Goal: Transaction & Acquisition: Purchase product/service

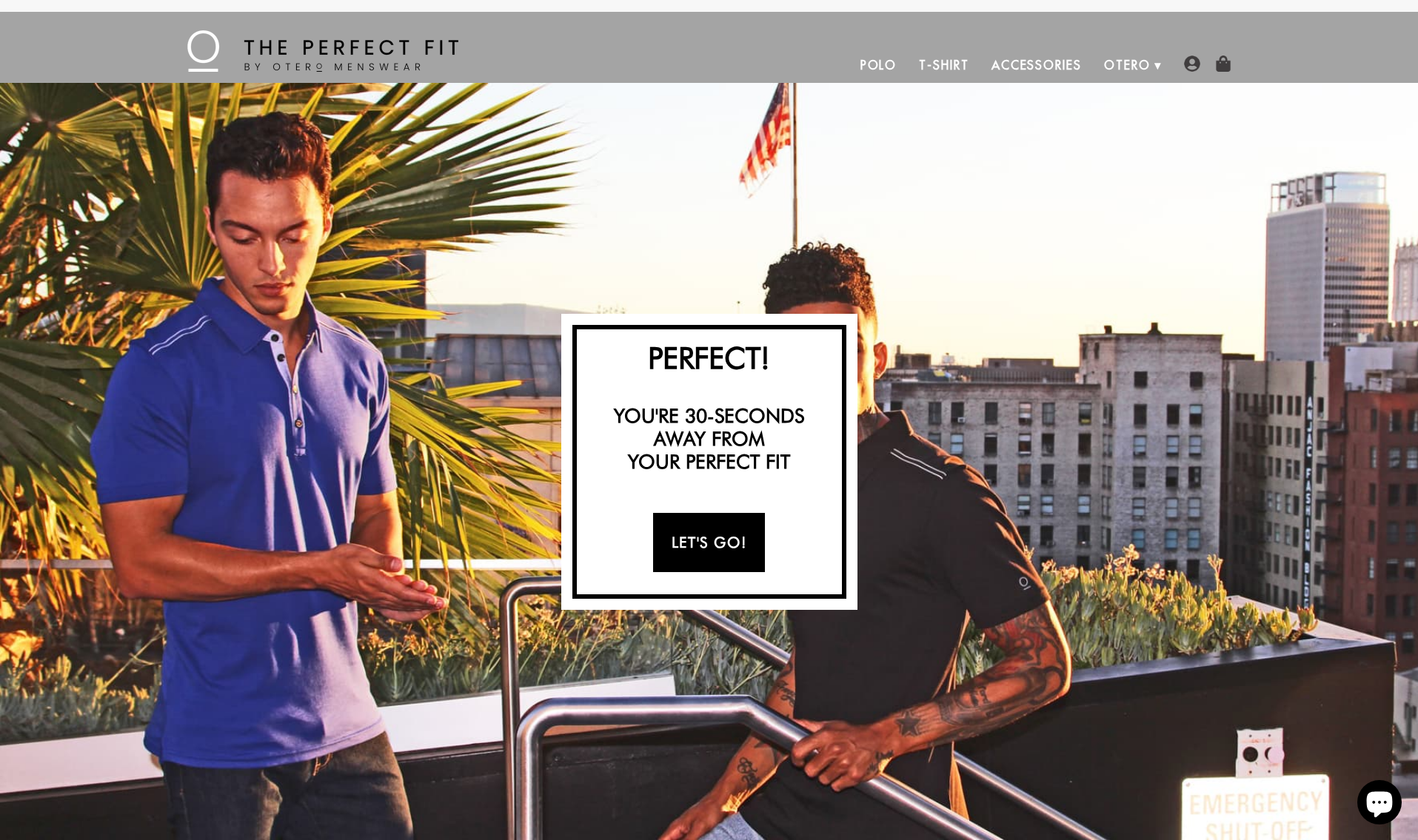
click at [707, 553] on link "Let's Go!" at bounding box center [709, 542] width 111 height 60
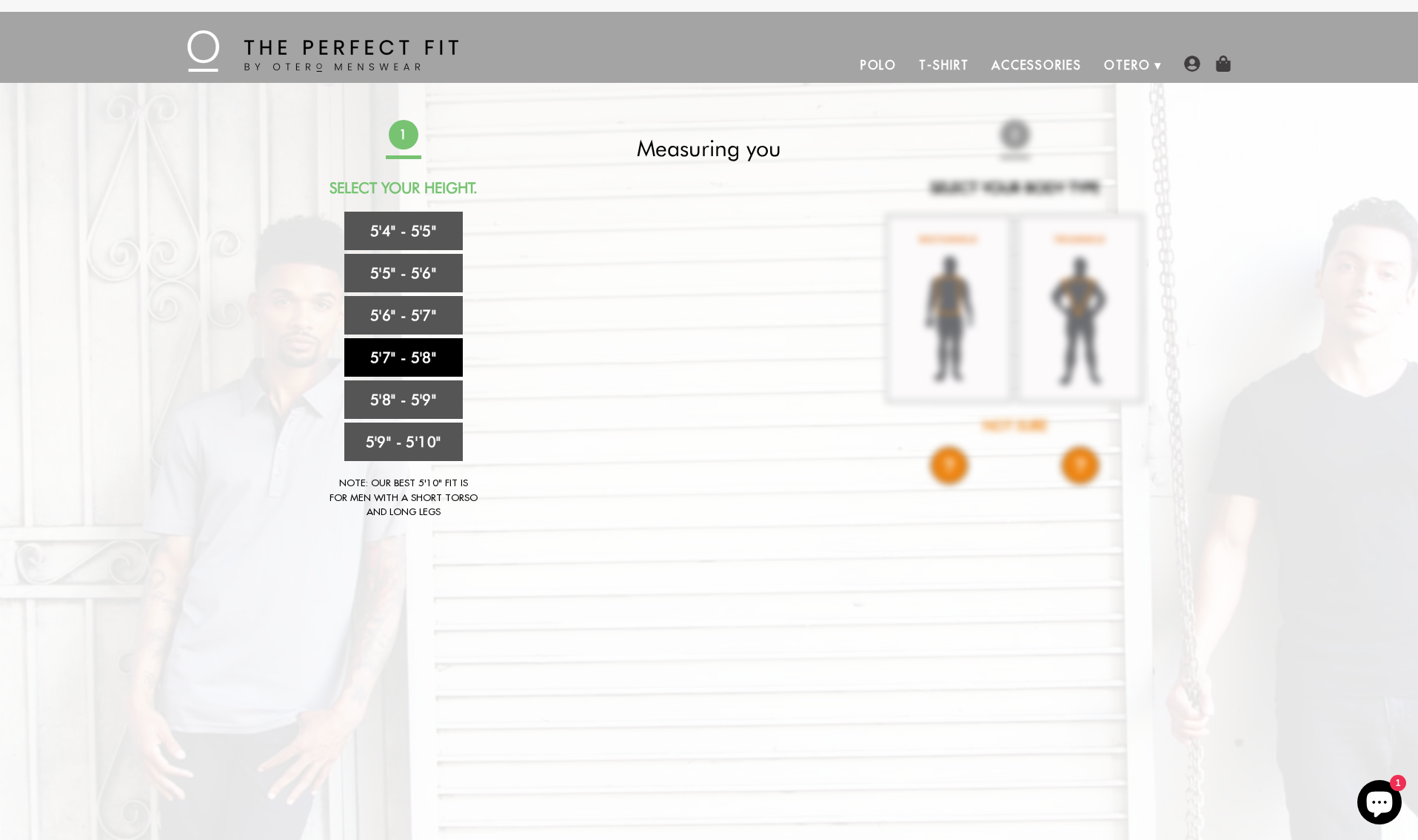
click at [406, 356] on link "5'7" - 5'8"" at bounding box center [403, 357] width 118 height 38
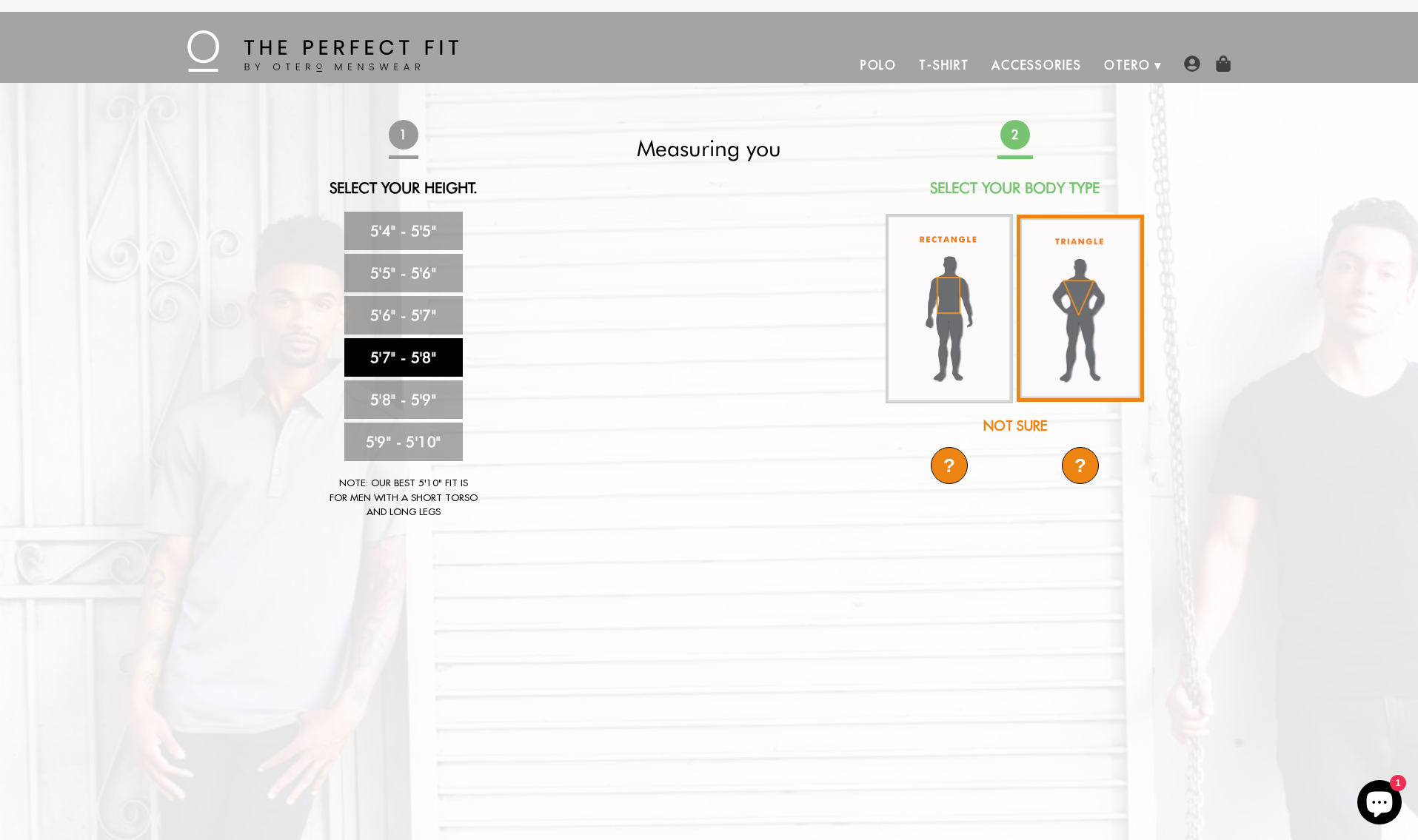
click at [1077, 292] on img at bounding box center [1080, 307] width 127 height 187
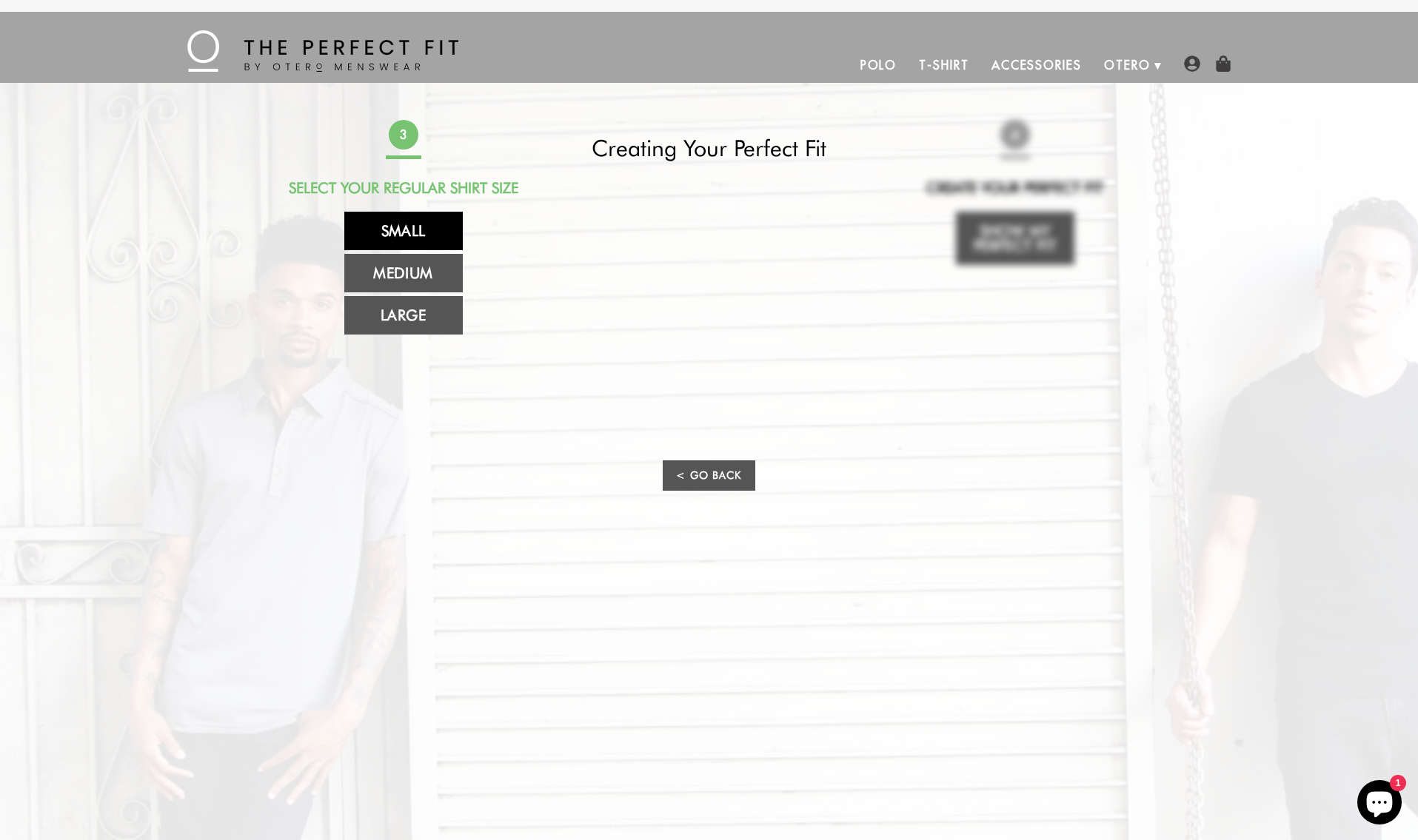
click at [411, 227] on link "Small" at bounding box center [403, 230] width 118 height 38
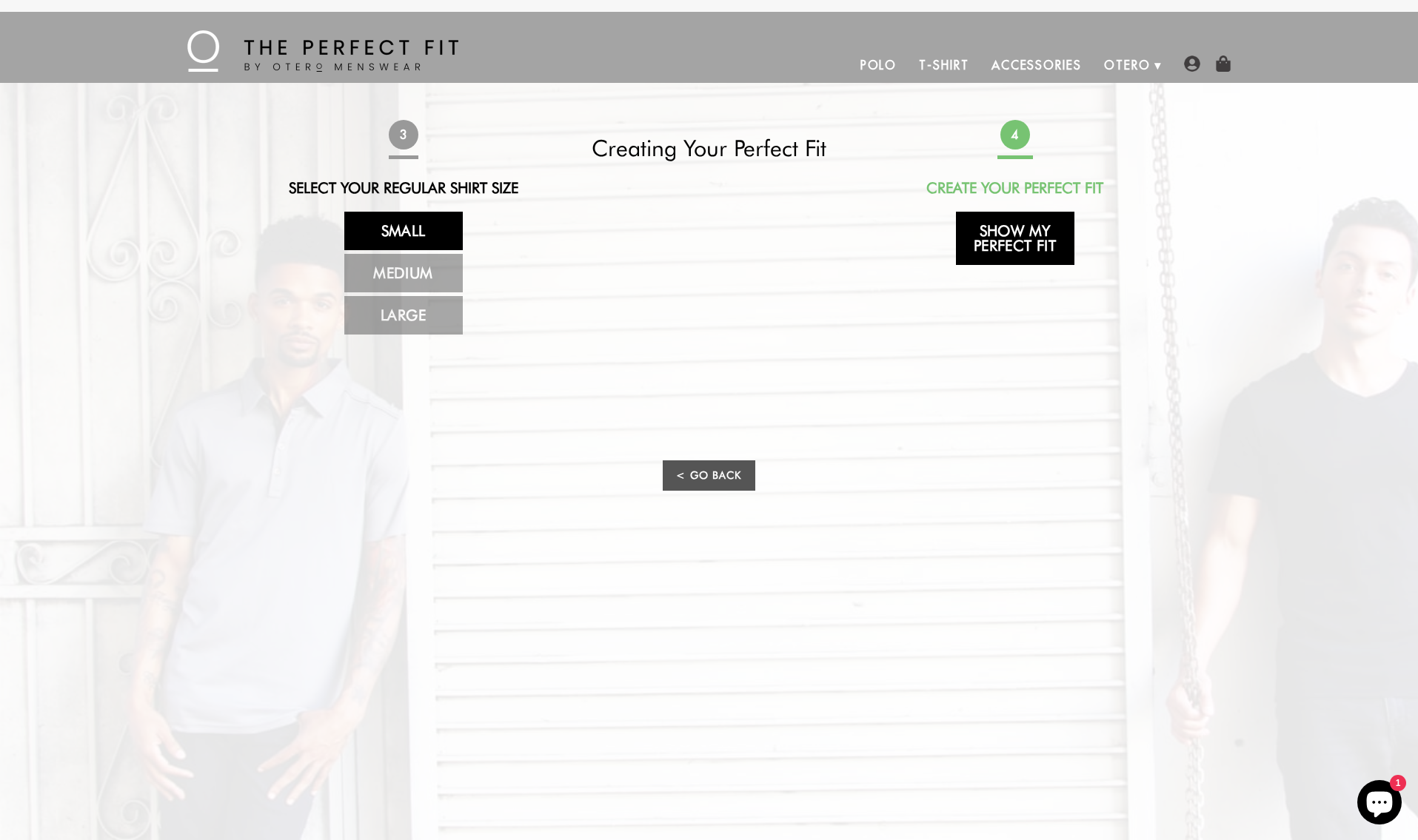
click at [1003, 244] on link "Show My Perfect Fit" at bounding box center [1014, 238] width 118 height 53
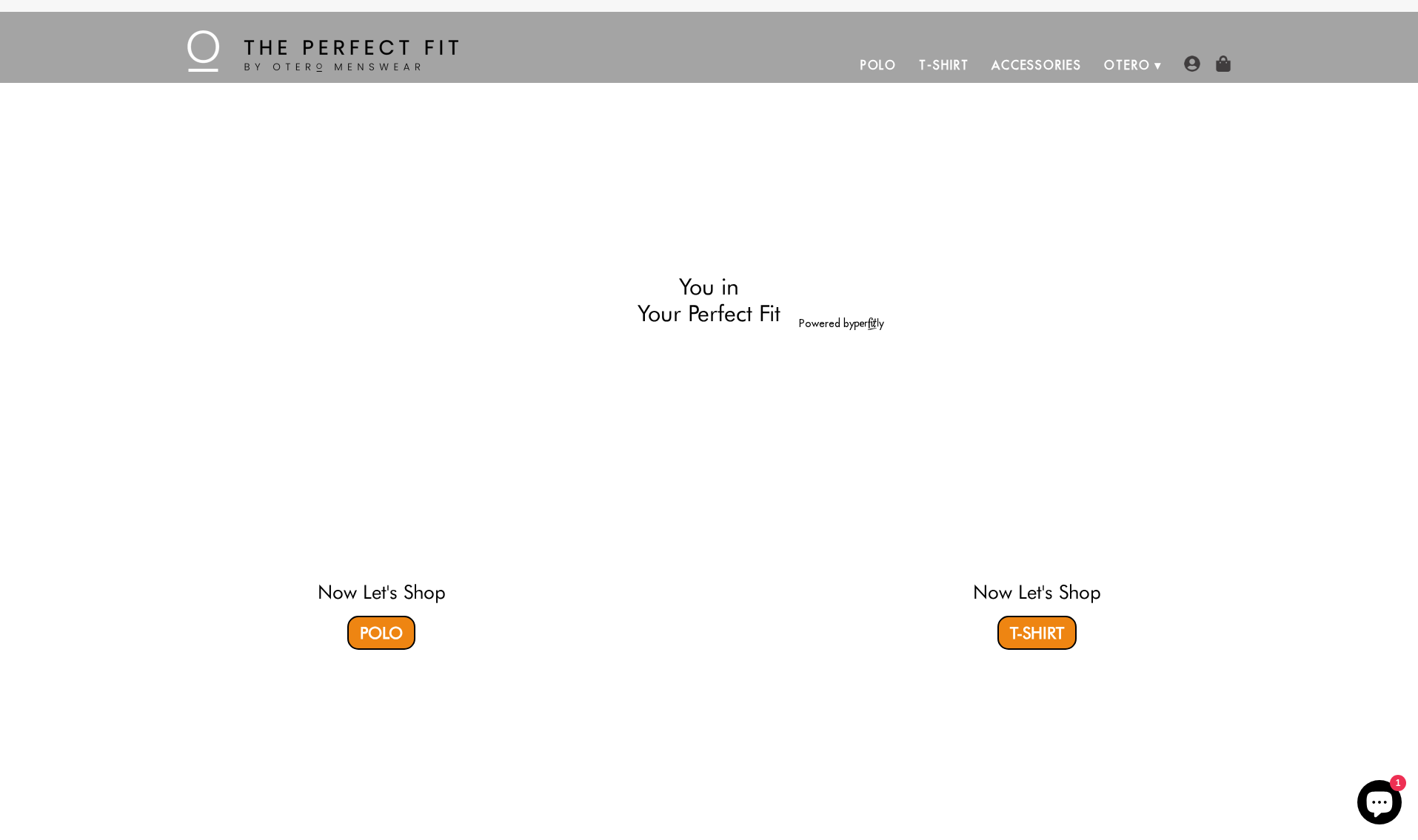
select select "57-58"
select select "triangle"
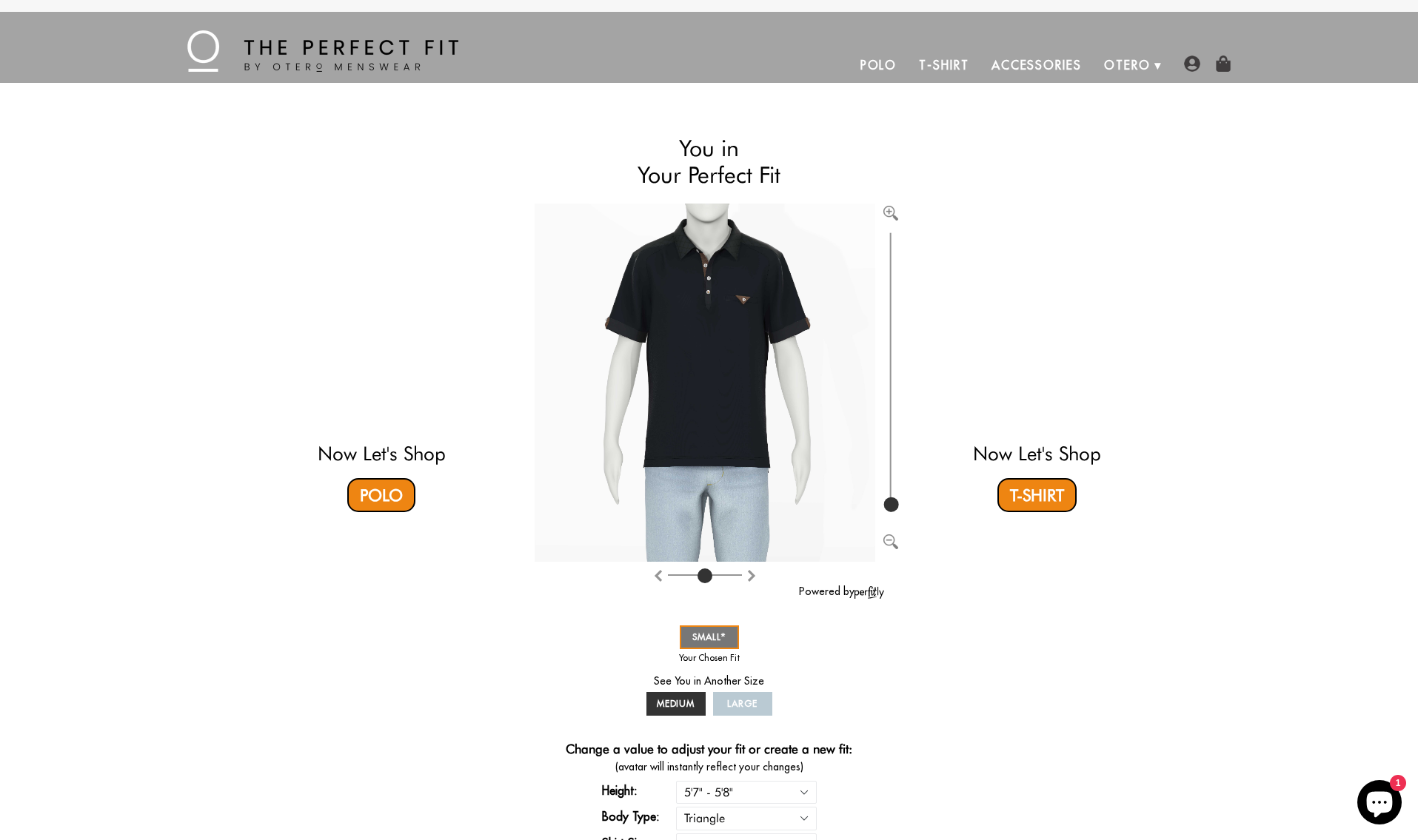
click at [926, 66] on link "T-Shirt" at bounding box center [943, 65] width 72 height 36
